Goal: Information Seeking & Learning: Compare options

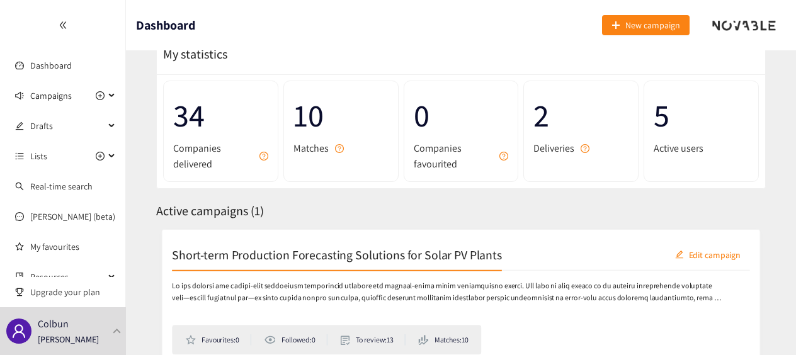
scroll to position [111, 0]
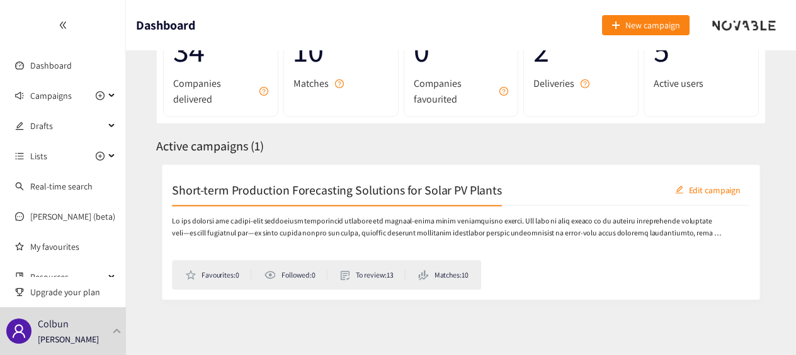
click at [243, 185] on h2 "Short-term Production Forecasting Solutions for Solar PV Plants" at bounding box center [335, 189] width 336 height 18
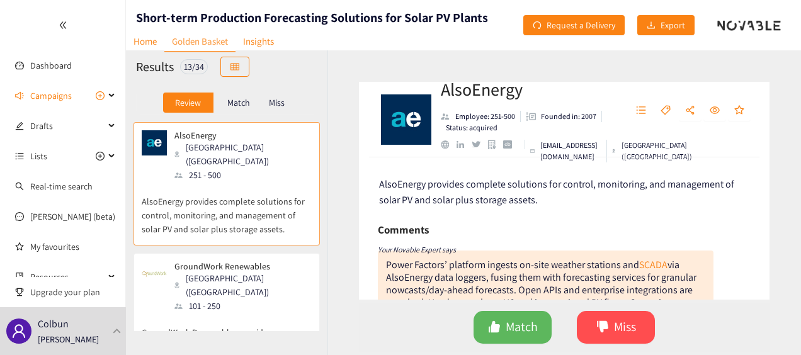
click at [249, 102] on div "Match" at bounding box center [238, 103] width 50 height 20
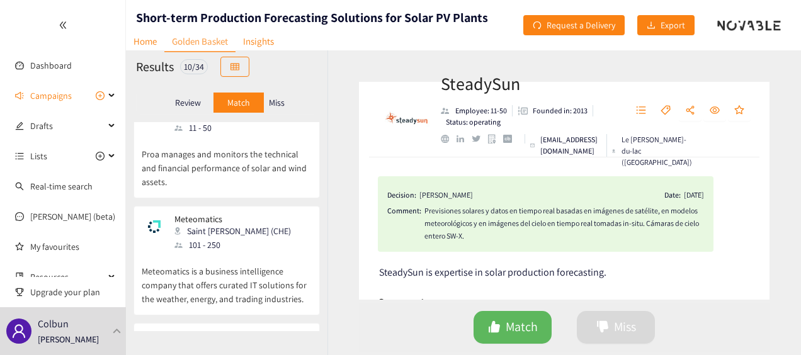
scroll to position [906, 0]
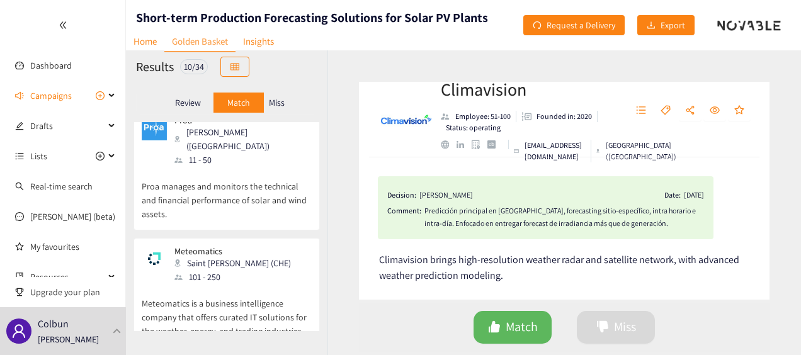
scroll to position [849, 0]
click at [193, 110] on div "Review" at bounding box center [188, 103] width 50 height 20
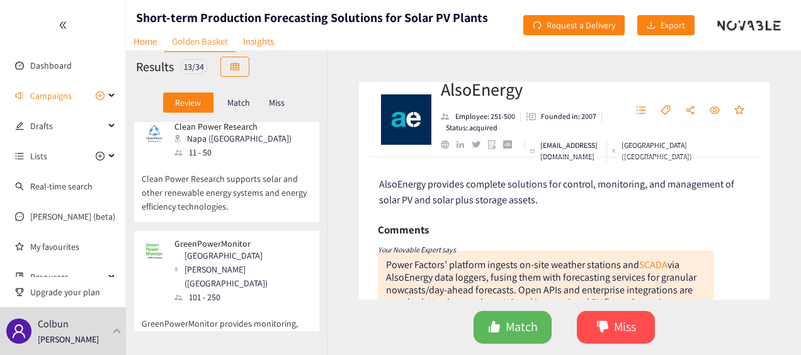
scroll to position [861, 0]
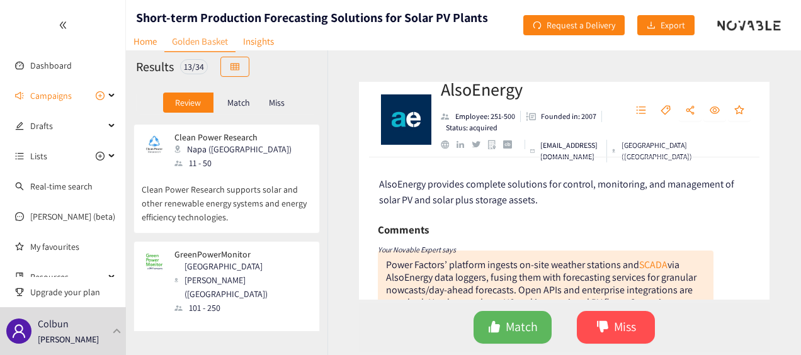
click at [271, 249] on div "GreenPowerMonitor [GEOGRAPHIC_DATA][PERSON_NAME] ([GEOGRAPHIC_DATA]) 101 - 250" at bounding box center [227, 281] width 170 height 65
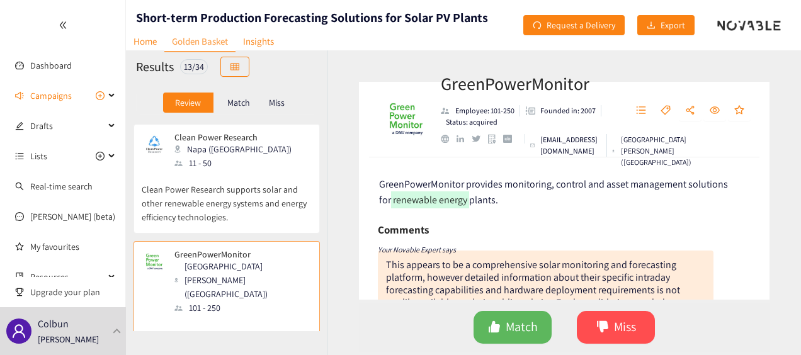
click at [436, 96] on div "GreenPowerMonitor Employee: 101-250 Founded in: 2007 Status: acquired [EMAIL_AD…" at bounding box center [564, 120] width 411 height 76
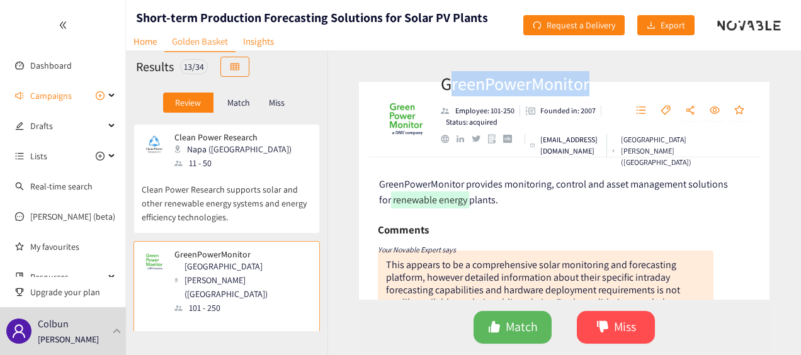
drag, startPoint x: 451, startPoint y: 89, endPoint x: 586, endPoint y: 62, distance: 137.6
click at [586, 62] on div "GreenPowerMonitor Employee: 101-250 Founded in: 2007 Status: acquired [EMAIL_AD…" at bounding box center [564, 202] width 474 height 305
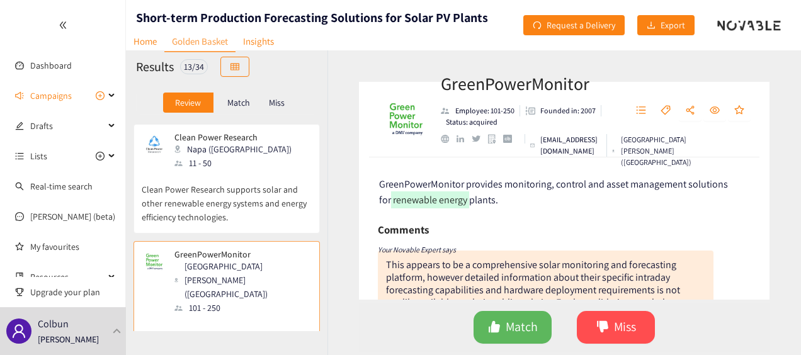
click at [356, 169] on div "GreenPowerMonitor Employee: 101-250 Founded in: 2007 Status: acquired [EMAIL_AD…" at bounding box center [564, 202] width 474 height 305
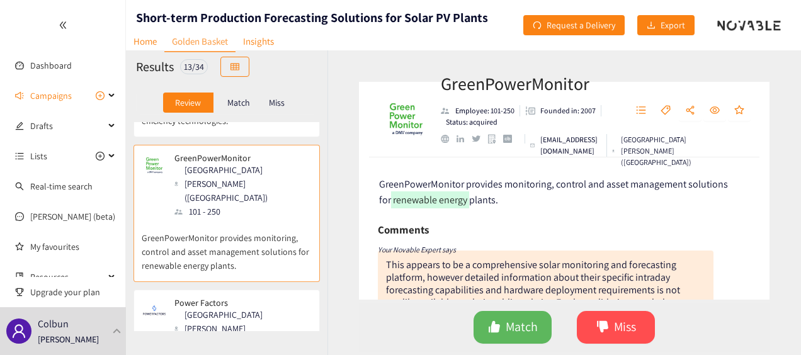
scroll to position [1018, 0]
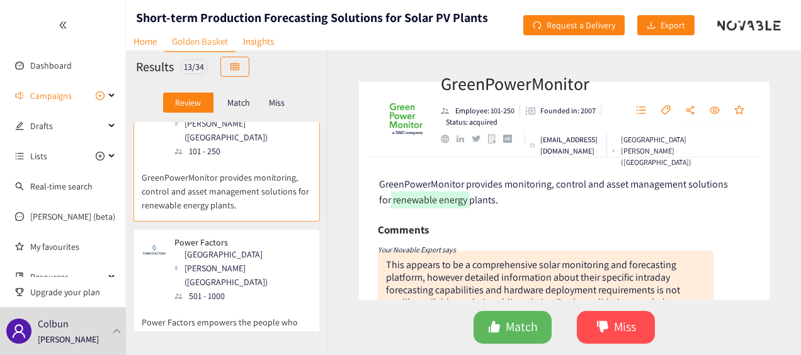
click at [60, 24] on icon "double-left" at bounding box center [63, 25] width 9 height 9
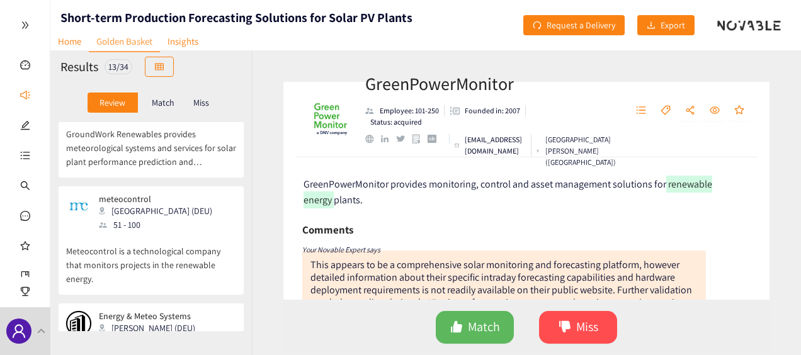
scroll to position [198, 0]
click at [207, 195] on div "meteocontrol Augsburg (DEU) 51 - 100" at bounding box center [151, 214] width 170 height 38
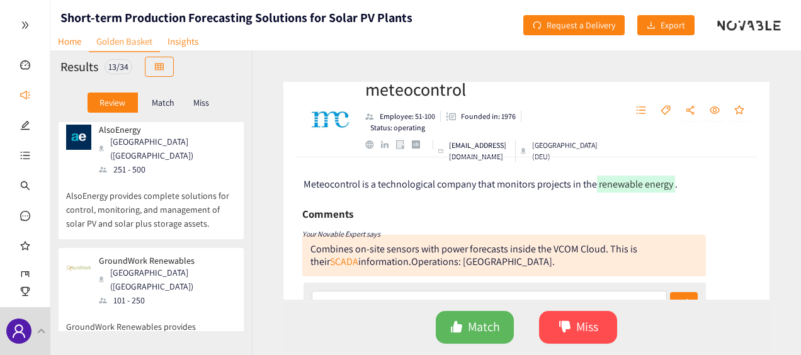
scroll to position [5, 0]
click at [287, 194] on div "Meteocontrol is a technological company that monitors projects in the renewable…" at bounding box center [526, 228] width 486 height 142
click at [275, 227] on div "meteocontrol Employee: 51-100 Founded in: 1976 Status: operating [EMAIL_ADDRESS…" at bounding box center [526, 202] width 549 height 305
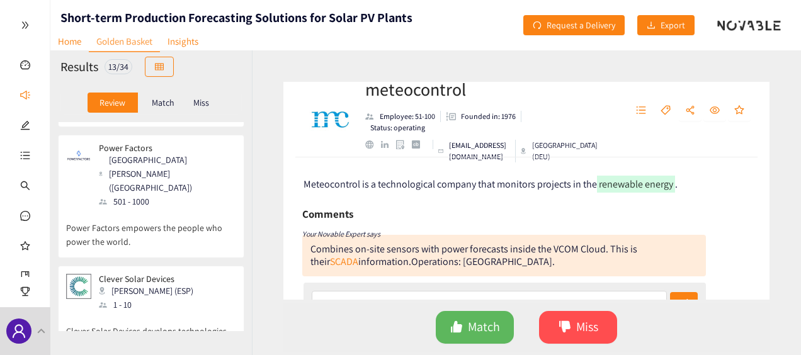
scroll to position [1108, 0]
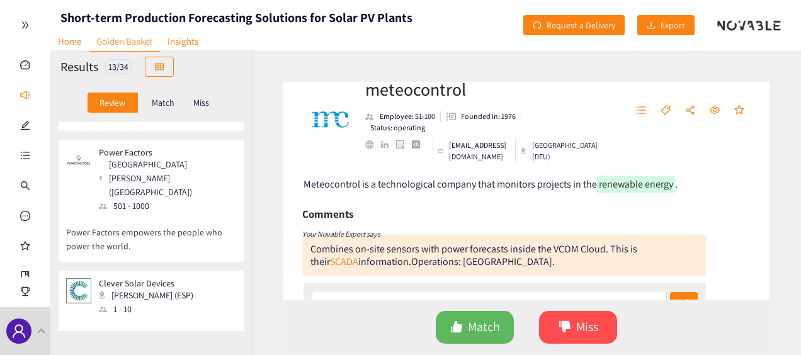
click at [175, 106] on div "Match" at bounding box center [163, 103] width 50 height 20
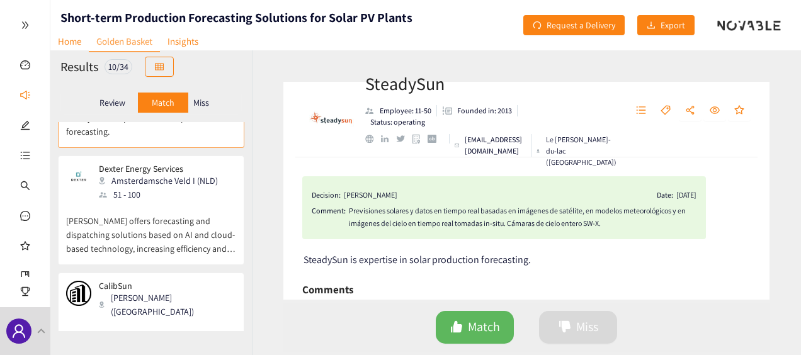
scroll to position [87, 0]
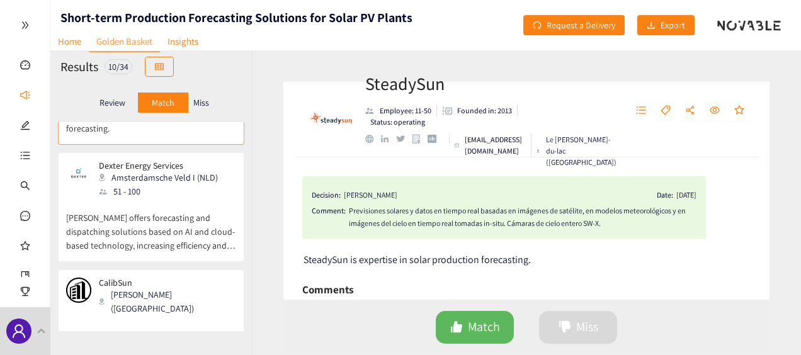
click at [123, 107] on p "Review" at bounding box center [112, 103] width 26 height 10
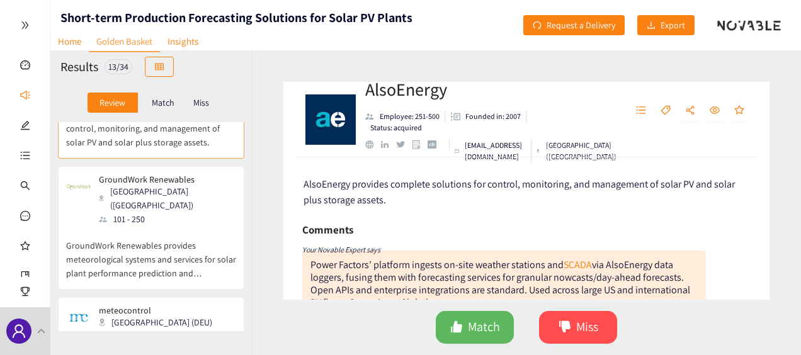
scroll to position [0, 0]
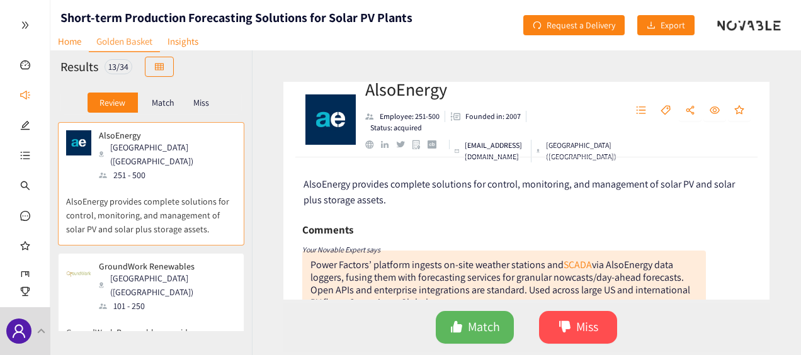
click at [157, 105] on p "Match" at bounding box center [163, 103] width 23 height 10
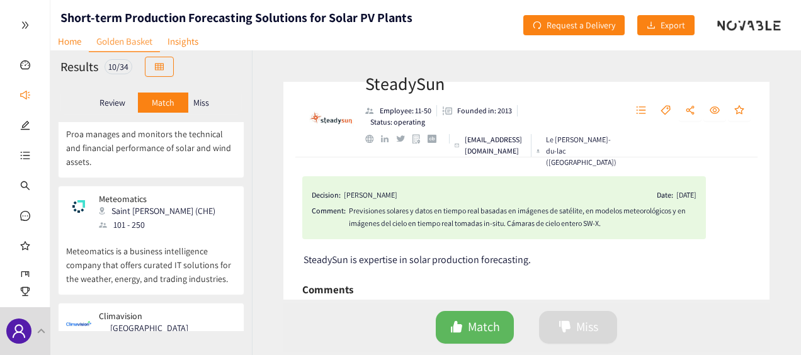
scroll to position [906, 0]
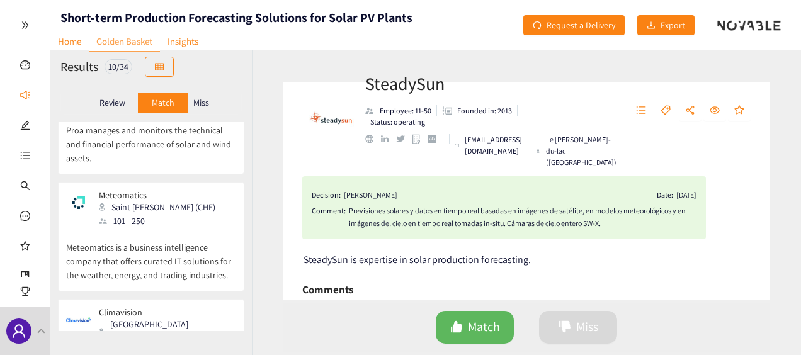
drag, startPoint x: 208, startPoint y: 253, endPoint x: 185, endPoint y: 277, distance: 33.4
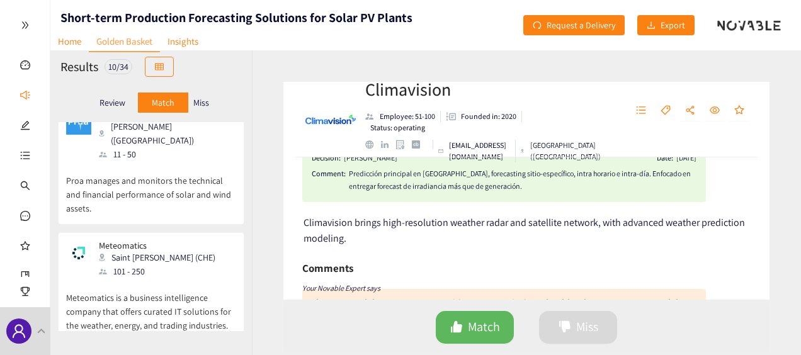
scroll to position [854, 0]
click at [183, 280] on p "Meteomatics is a business intelligence company that offers curated IT solutions…" at bounding box center [151, 307] width 170 height 54
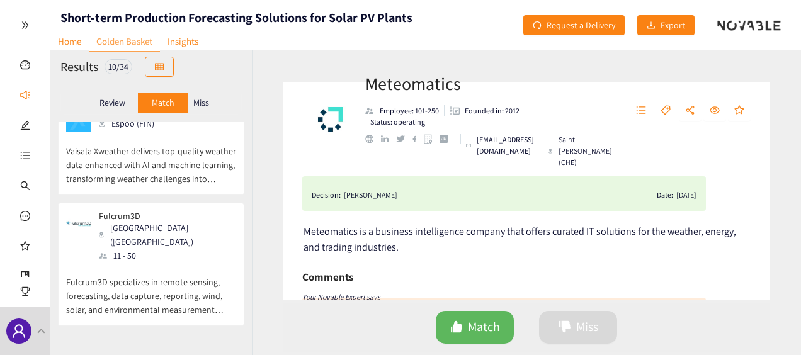
scroll to position [506, 0]
click at [183, 212] on div "Fulcrum3D [GEOGRAPHIC_DATA] ([GEOGRAPHIC_DATA]) 11 - 50" at bounding box center [151, 238] width 170 height 52
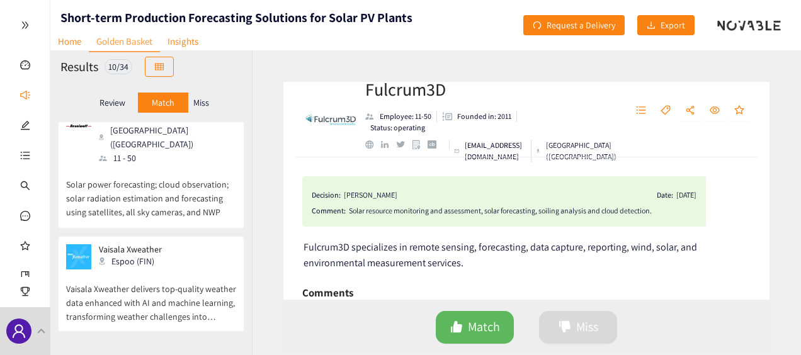
scroll to position [368, 0]
click at [185, 245] on div "Vaisala Xweather Espoo (FIN)" at bounding box center [151, 257] width 170 height 25
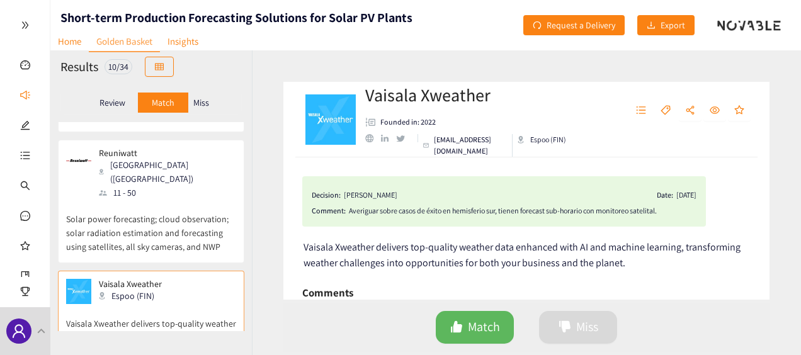
scroll to position [316, 0]
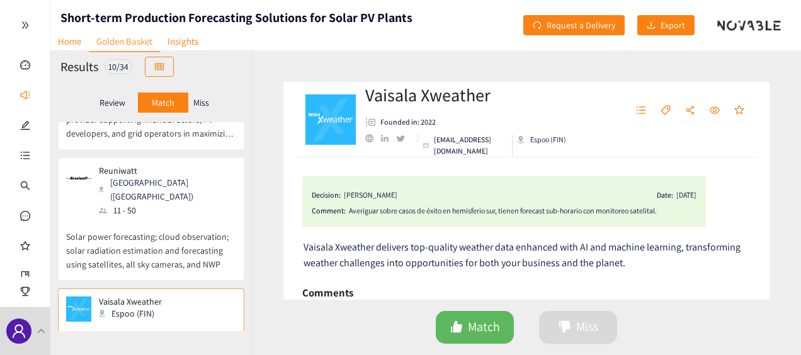
click at [191, 166] on div "Reuniwatt Paris ([GEOGRAPHIC_DATA]) 11 - 50" at bounding box center [151, 192] width 170 height 52
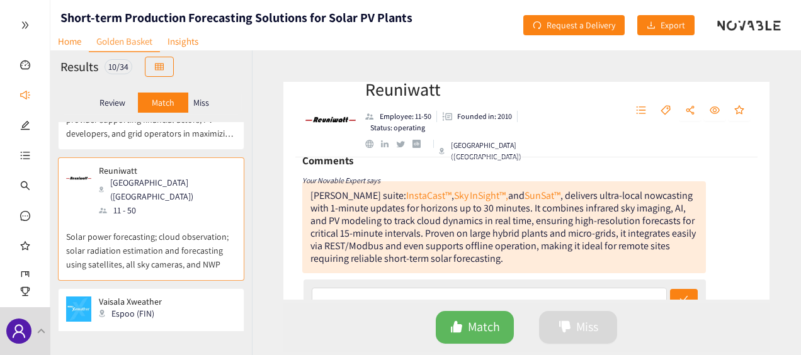
scroll to position [133, 0]
click at [276, 224] on div "Reuniwatt Employee: 11-50 Founded in: 2010 Status: operating [GEOGRAPHIC_DATA] …" at bounding box center [526, 202] width 549 height 305
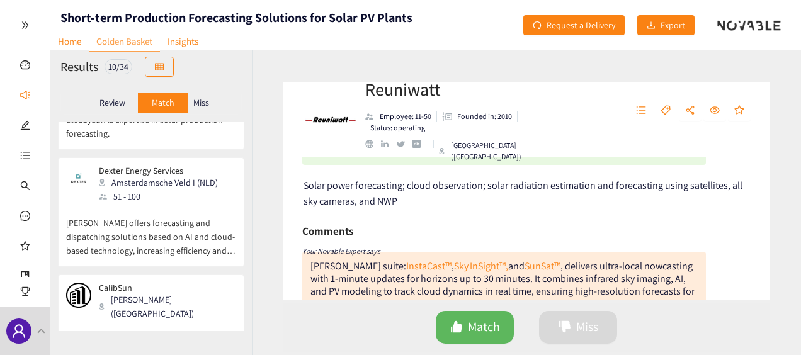
scroll to position [0, 0]
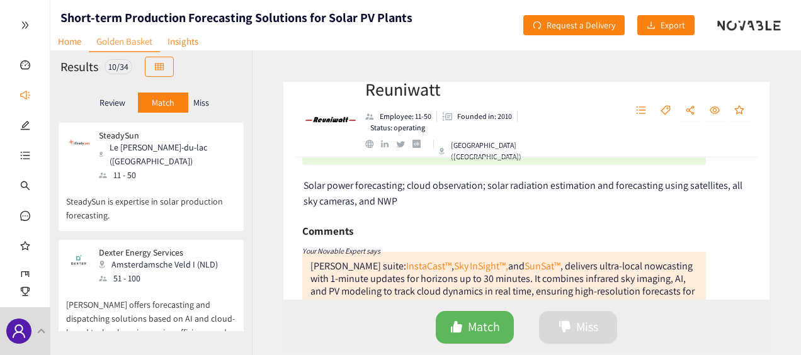
click at [242, 83] on div "Review Match Miss" at bounding box center [150, 102] width 201 height 39
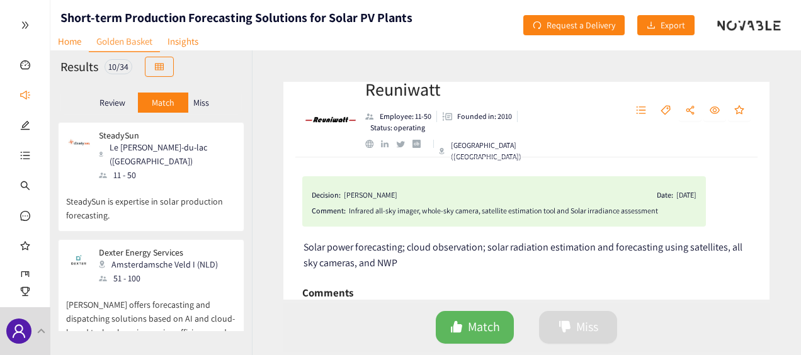
click at [193, 98] on div "Miss" at bounding box center [201, 103] width 26 height 20
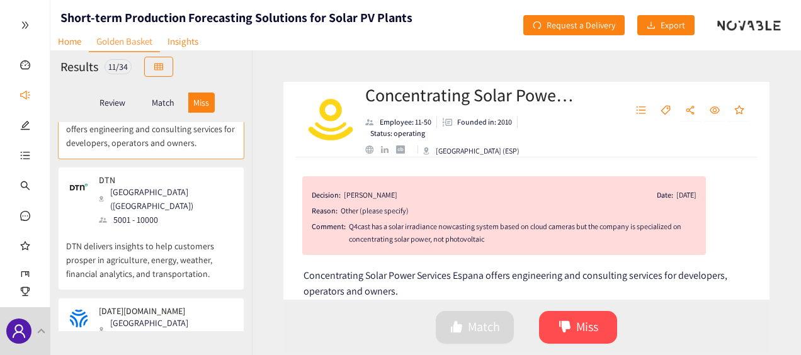
scroll to position [100, 0]
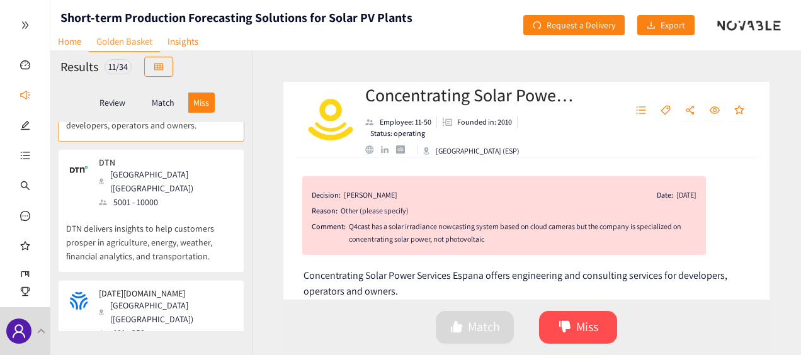
click at [220, 211] on p "DTN delivers insights to help customers prosper in agriculture, energy, weather…" at bounding box center [151, 236] width 170 height 54
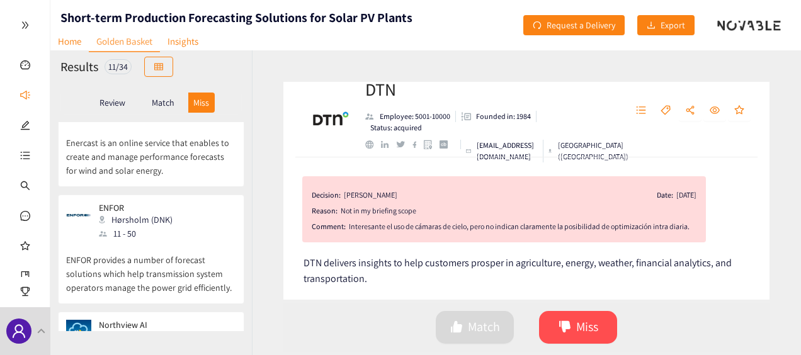
scroll to position [1044, 0]
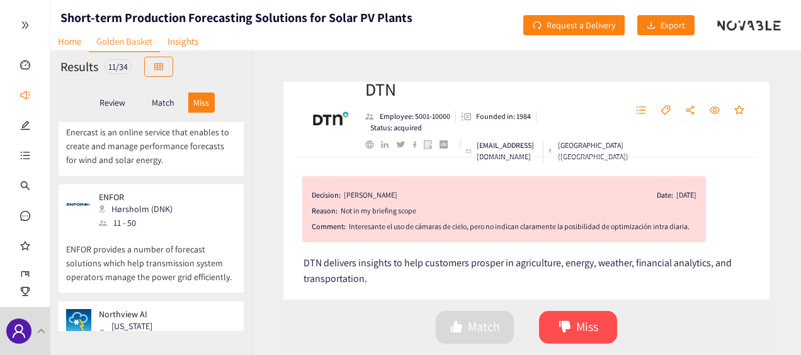
click at [161, 108] on div "Match" at bounding box center [163, 103] width 50 height 20
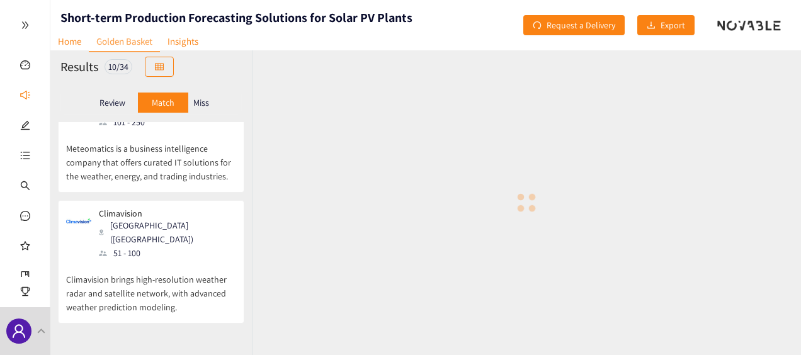
scroll to position [906, 0]
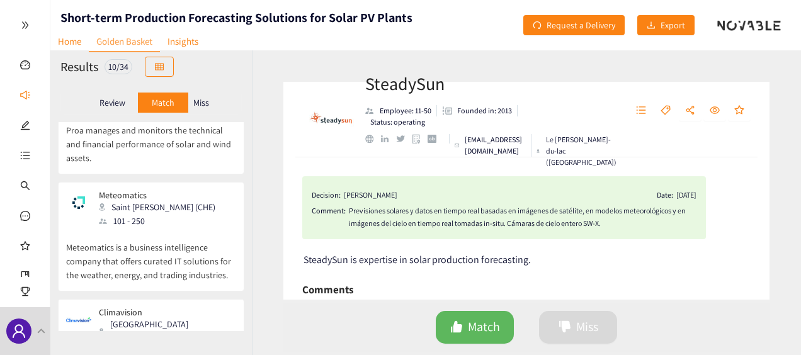
click at [272, 110] on div "SteadySun Employee: 11-50 Founded in: 2013 Status: operating [EMAIL_ADDRESS][DO…" at bounding box center [526, 202] width 549 height 305
